Goal: Task Accomplishment & Management: Manage account settings

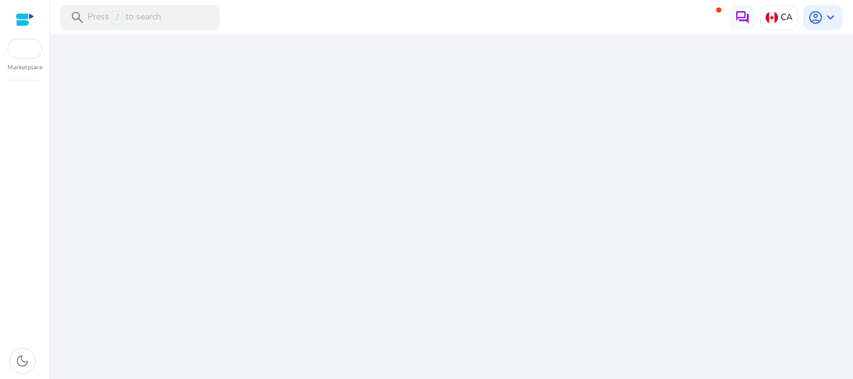
click at [457, 124] on div "We are getting things ready for you..." at bounding box center [451, 206] width 793 height 345
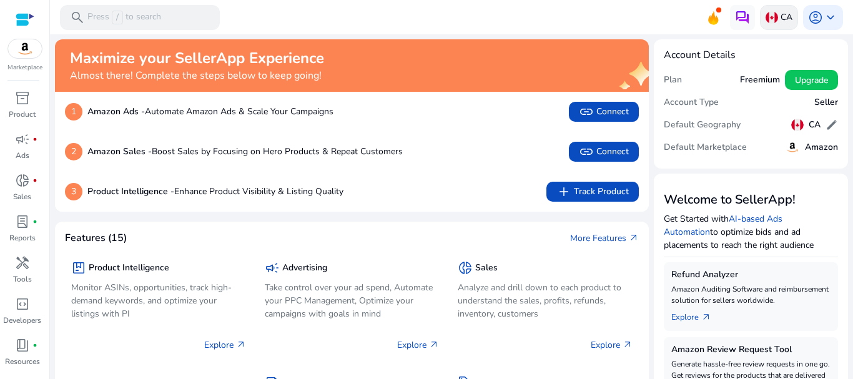
click at [781, 18] on p "CA" at bounding box center [787, 17] width 12 height 22
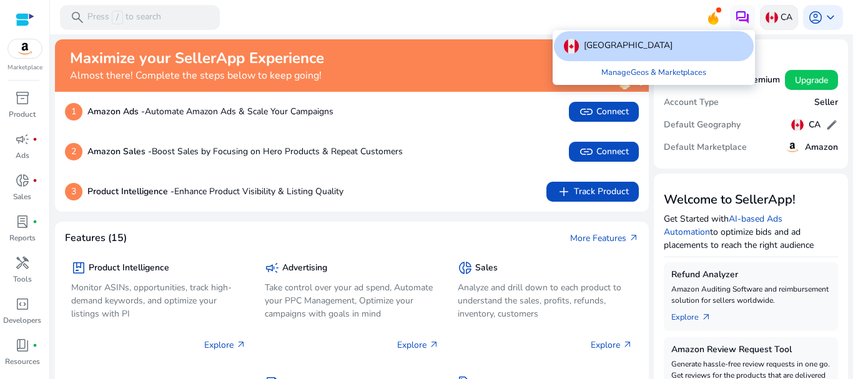
click at [778, 18] on div at bounding box center [426, 189] width 853 height 379
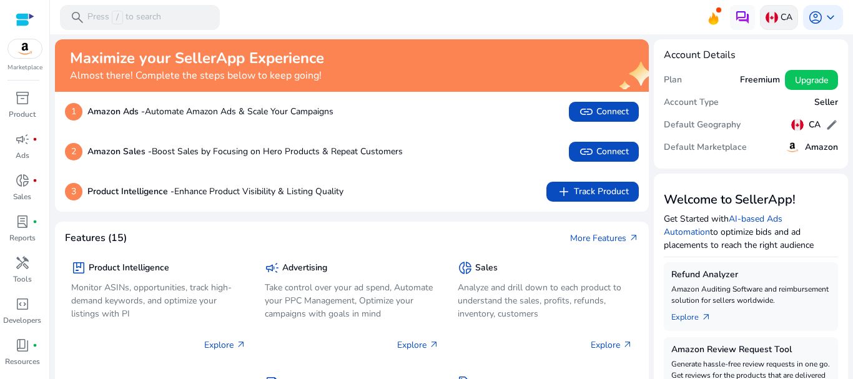
click at [781, 18] on p "CA" at bounding box center [787, 17] width 12 height 22
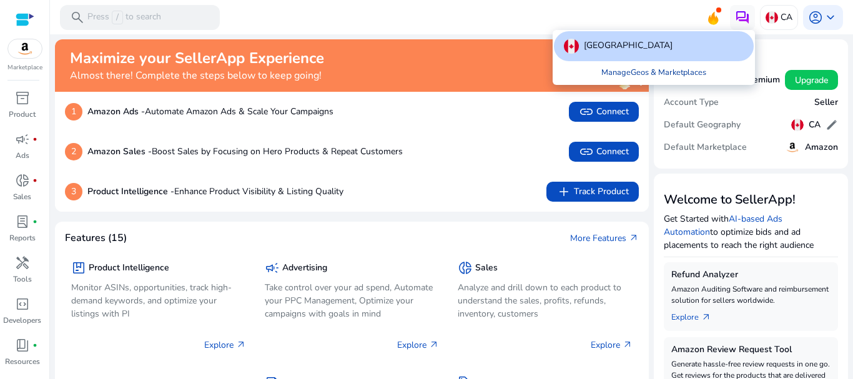
click at [633, 72] on link "Manage Geos & Marketplaces" at bounding box center [654, 72] width 125 height 22
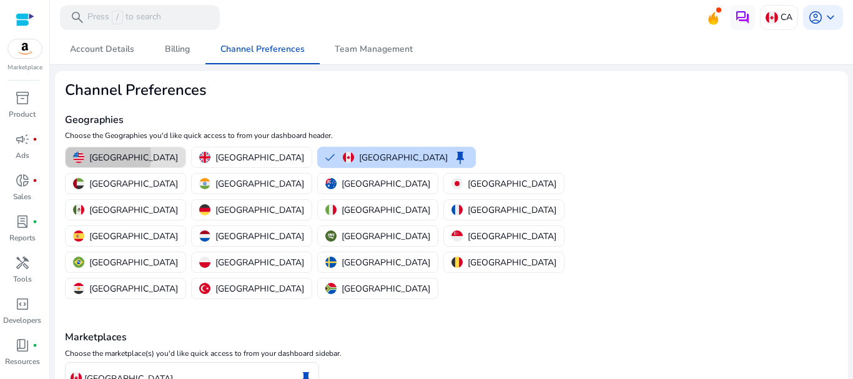
click at [94, 156] on p "[GEOGRAPHIC_DATA]" at bounding box center [133, 157] width 89 height 13
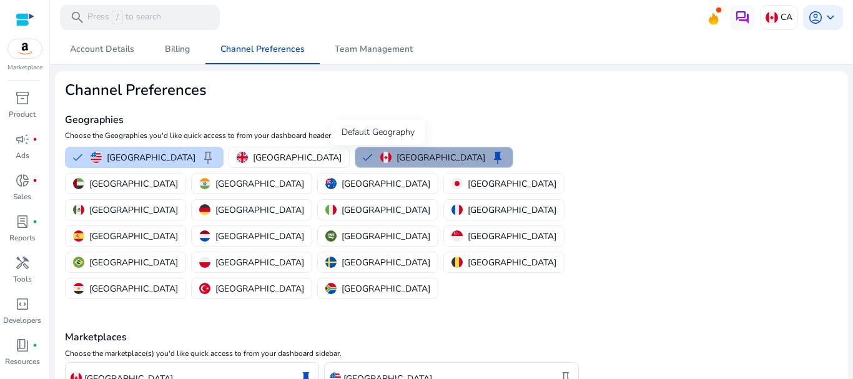
click at [490, 152] on span "keep" at bounding box center [497, 157] width 15 height 15
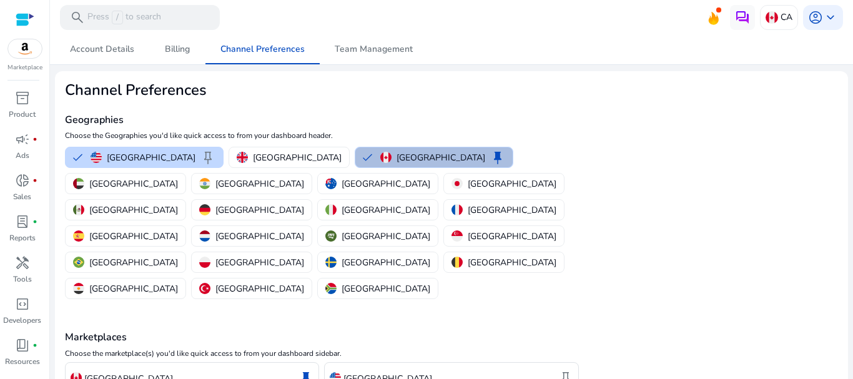
scroll to position [60, 0]
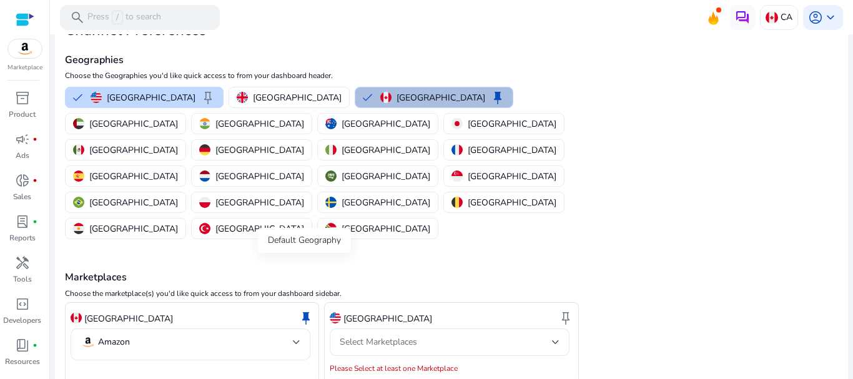
click at [307, 310] on span "keep" at bounding box center [306, 317] width 15 height 15
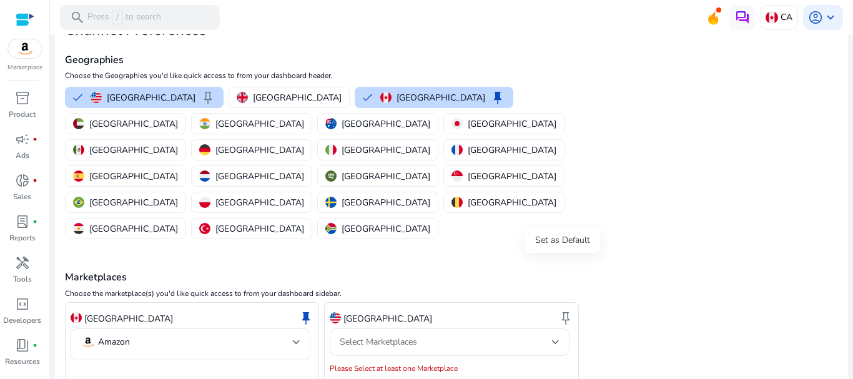
click at [562, 310] on span "keep" at bounding box center [565, 317] width 15 height 15
click at [385, 329] on div "Select Marketplaces" at bounding box center [450, 342] width 220 height 27
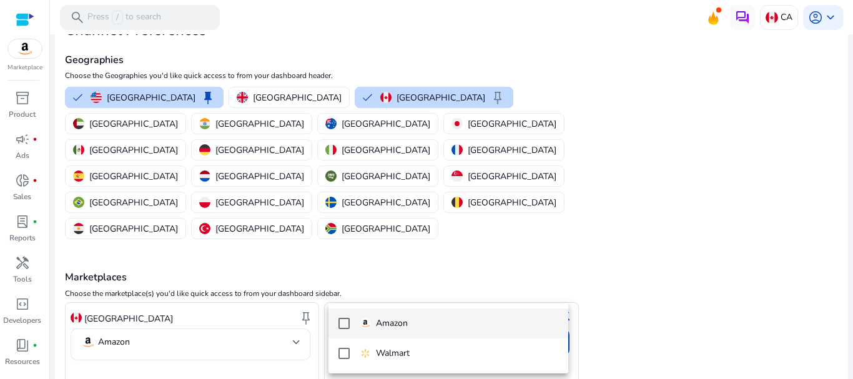
click at [360, 335] on mat-option "Amazon" at bounding box center [449, 324] width 240 height 30
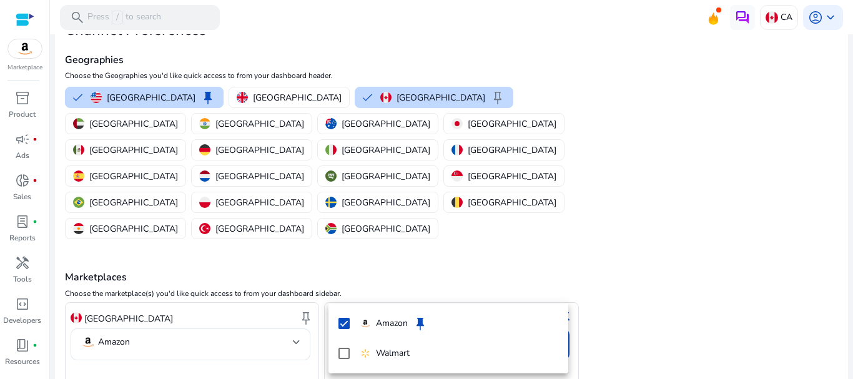
click at [388, 102] on div at bounding box center [426, 189] width 853 height 379
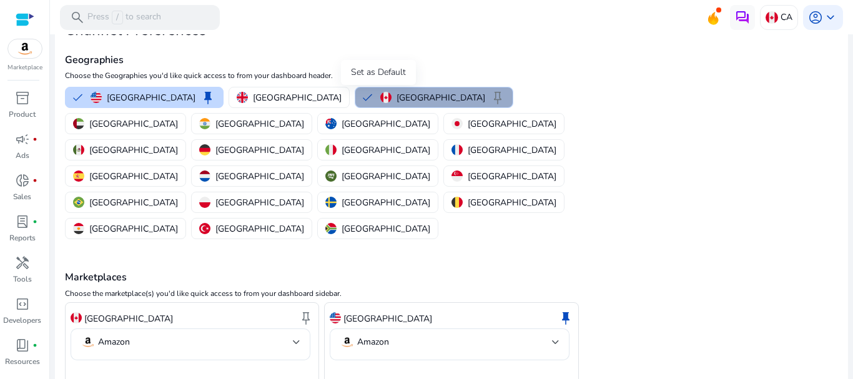
click at [490, 102] on span "keep" at bounding box center [497, 97] width 15 height 15
click at [397, 102] on p "[GEOGRAPHIC_DATA]" at bounding box center [441, 97] width 89 height 13
